Goal: Task Accomplishment & Management: Use online tool/utility

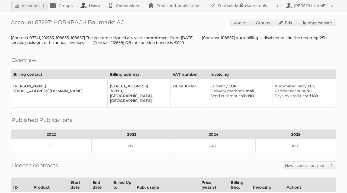
click at [93, 7] on link "Users" at bounding box center [91, 5] width 27 height 11
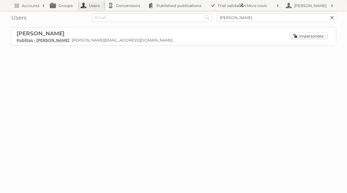
click at [324, 38] on link "Impersonate" at bounding box center [308, 35] width 38 height 7
click at [67, 8] on link "Groups" at bounding box center [63, 5] width 30 height 11
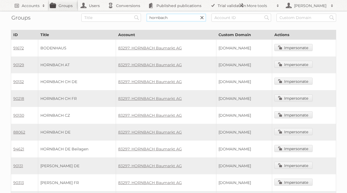
click at [159, 16] on input "hornbach" at bounding box center [176, 18] width 60 height 8
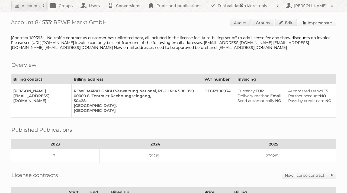
click at [317, 21] on link "Impersonate" at bounding box center [317, 22] width 38 height 7
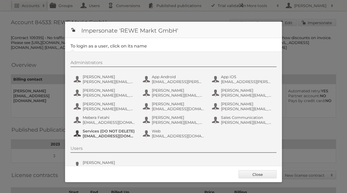
click at [118, 135] on span "[EMAIL_ADDRESS][DOMAIN_NAME]" at bounding box center [109, 135] width 53 height 5
